Goal: Task Accomplishment & Management: Use online tool/utility

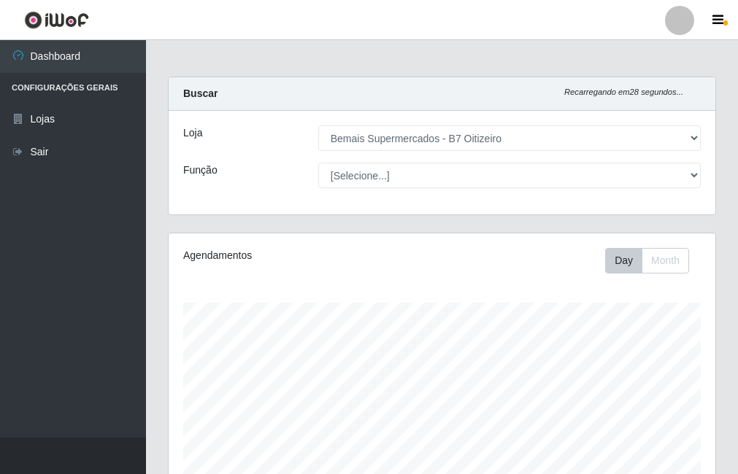
select select "411"
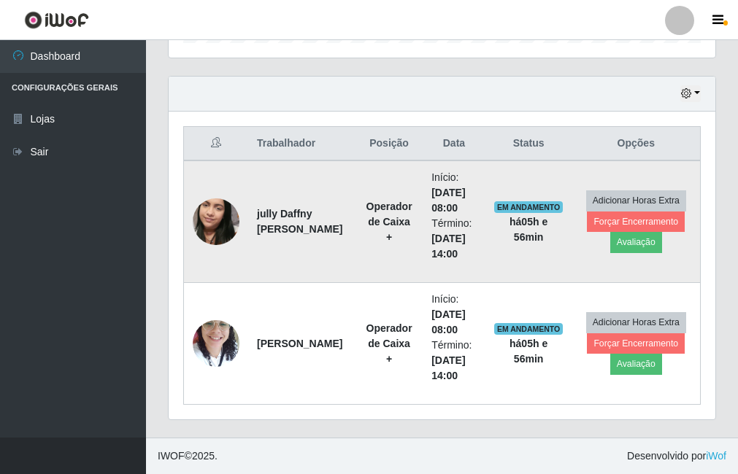
scroll to position [303, 547]
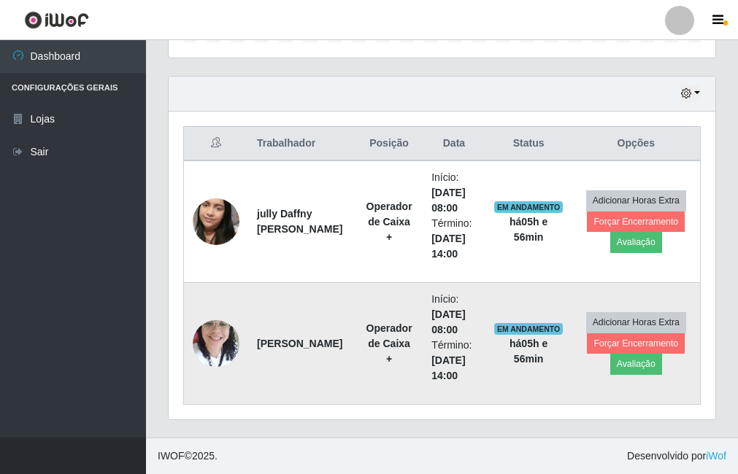
drag, startPoint x: 257, startPoint y: 326, endPoint x: 296, endPoint y: 354, distance: 48.2
click at [296, 354] on td "[PERSON_NAME]" at bounding box center [301, 344] width 107 height 122
copy strong "[PERSON_NAME]"
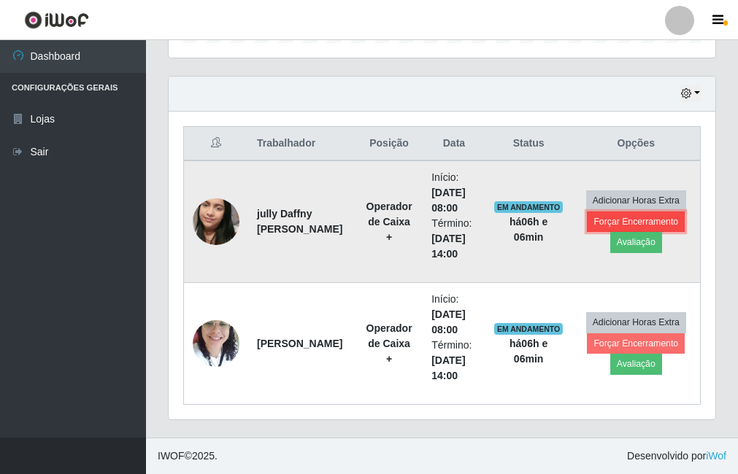
click at [639, 228] on button "Forçar Encerramento" at bounding box center [636, 222] width 98 height 20
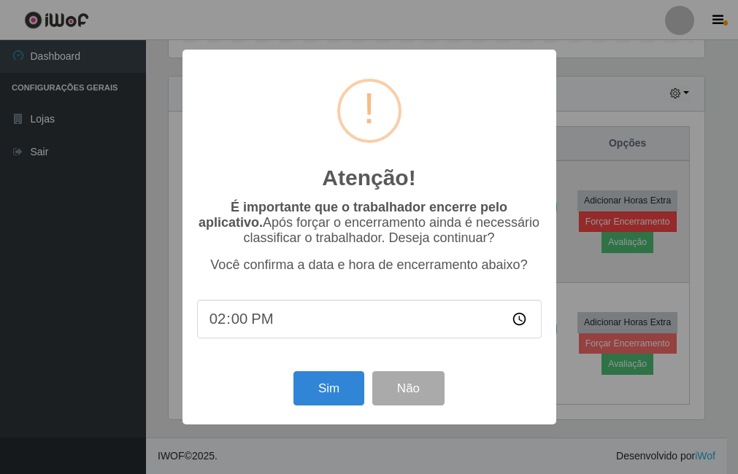
scroll to position [303, 539]
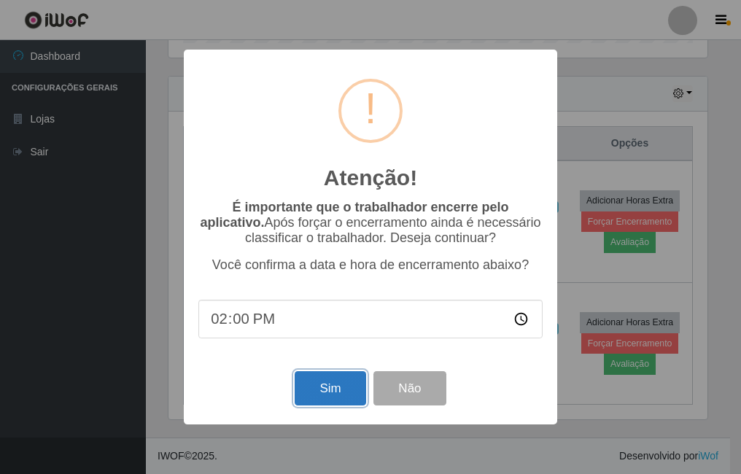
click at [333, 385] on button "Sim" at bounding box center [330, 388] width 71 height 34
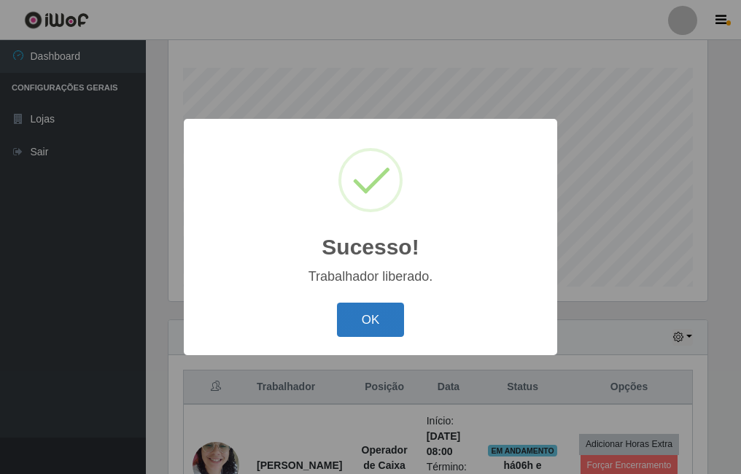
click at [396, 314] on button "OK" at bounding box center [371, 320] width 68 height 34
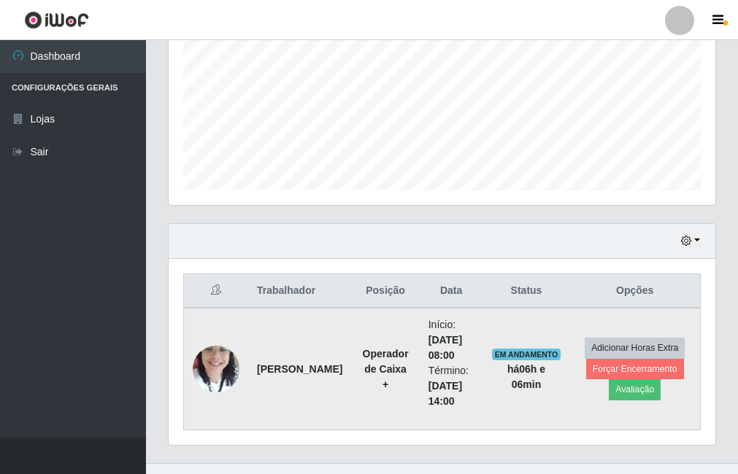
scroll to position [357, 0]
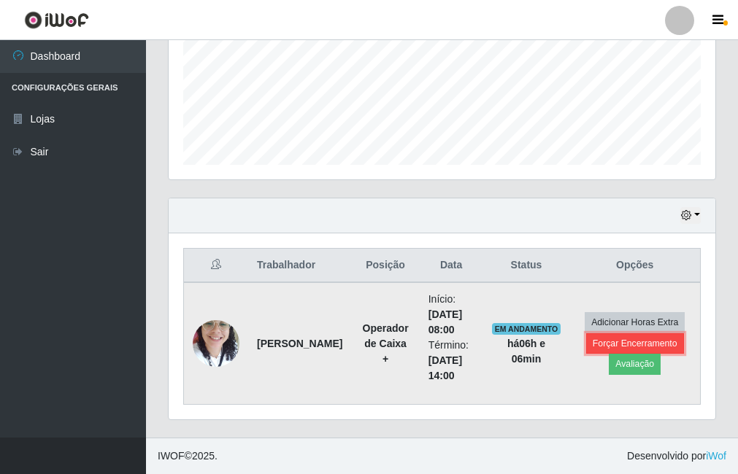
click at [609, 344] on button "Forçar Encerramento" at bounding box center [635, 344] width 98 height 20
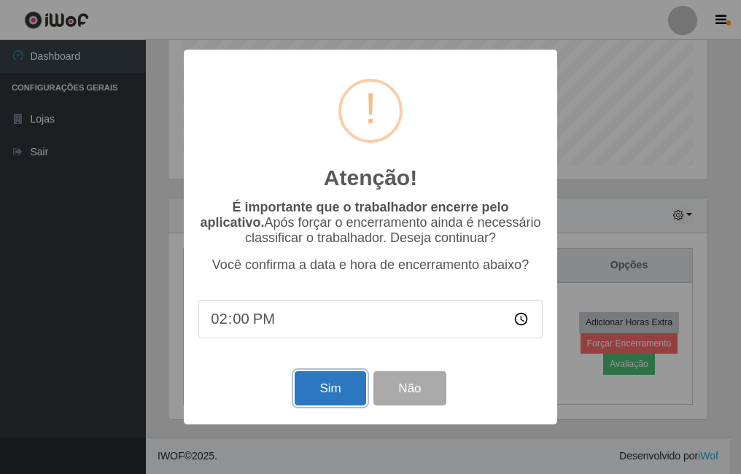
click at [329, 398] on button "Sim" at bounding box center [330, 388] width 71 height 34
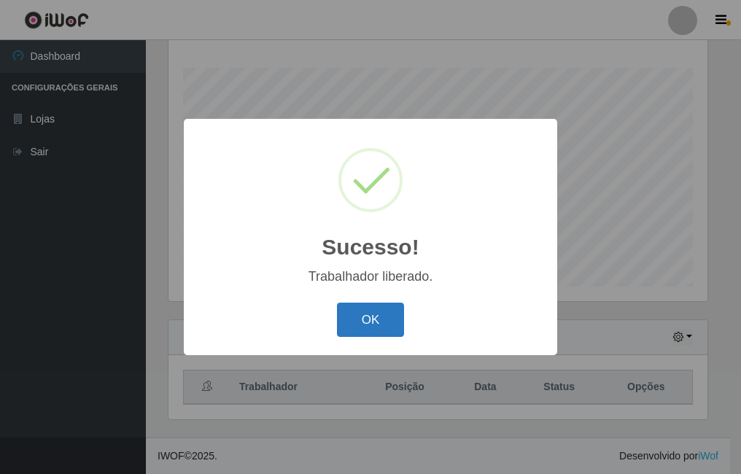
click at [382, 320] on button "OK" at bounding box center [371, 320] width 68 height 34
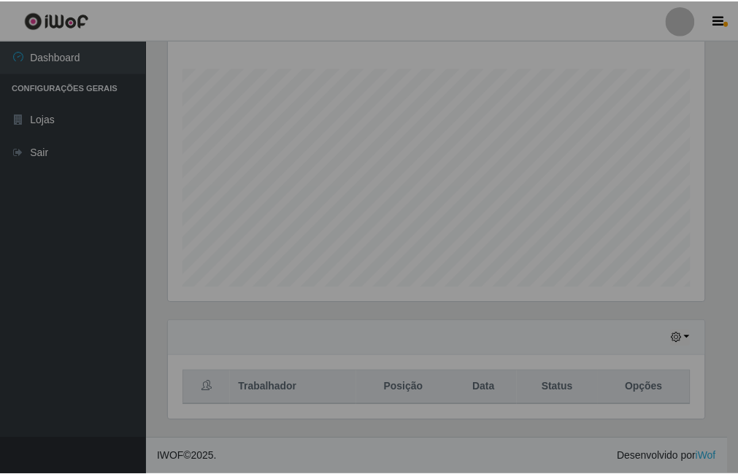
scroll to position [303, 547]
